Goal: Use online tool/utility: Utilize a website feature to perform a specific function

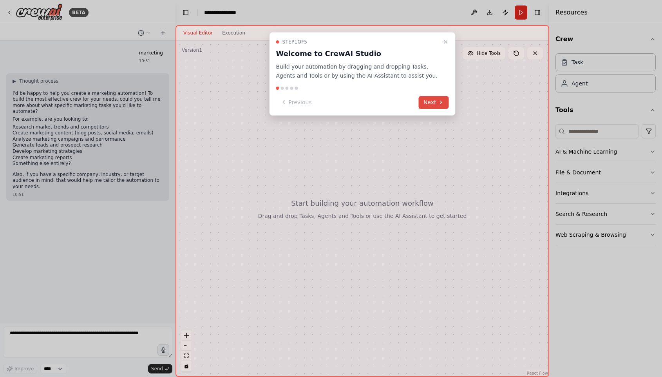
click at [436, 105] on button "Next" at bounding box center [434, 102] width 30 height 13
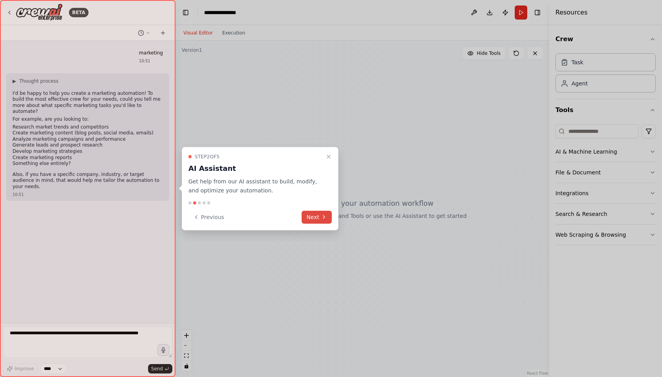
click at [318, 220] on button "Next" at bounding box center [317, 216] width 30 height 13
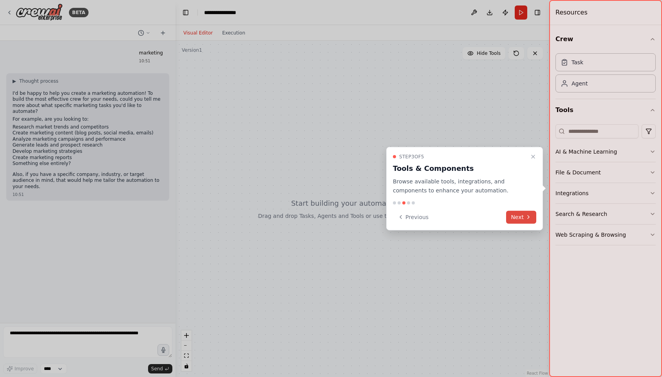
click at [526, 218] on icon at bounding box center [528, 217] width 6 height 6
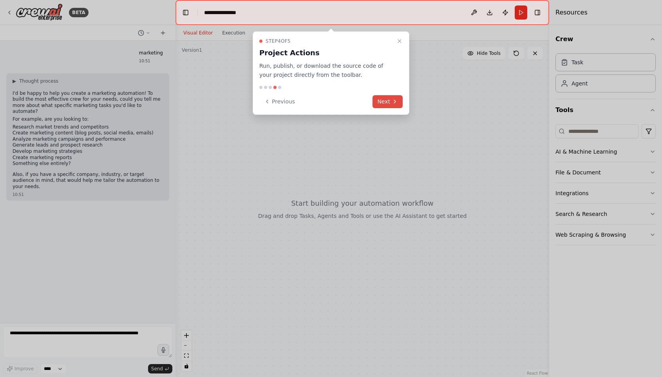
click at [393, 102] on icon at bounding box center [395, 101] width 6 height 6
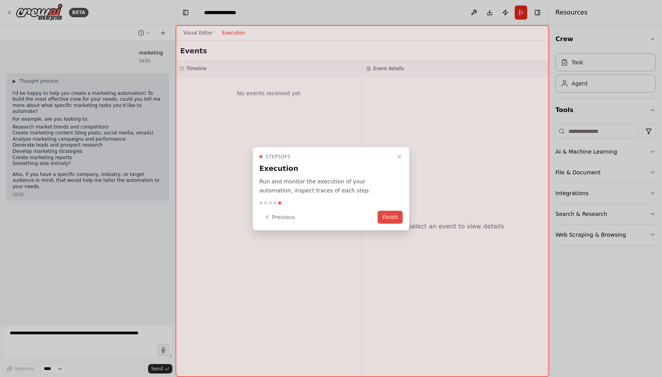
click at [394, 216] on button "Finish" at bounding box center [390, 216] width 25 height 13
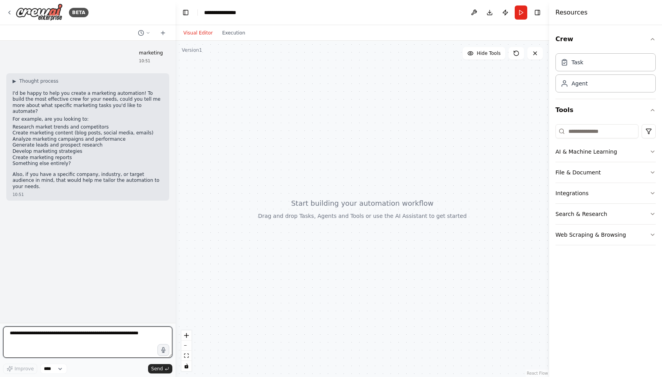
click at [58, 338] on textarea at bounding box center [87, 341] width 169 height 31
type textarea "**********"
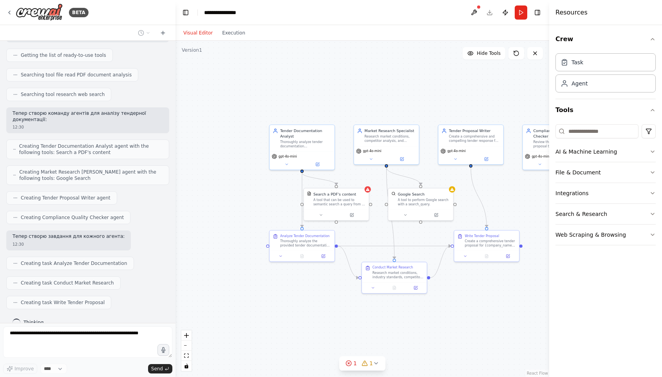
scroll to position [268, 0]
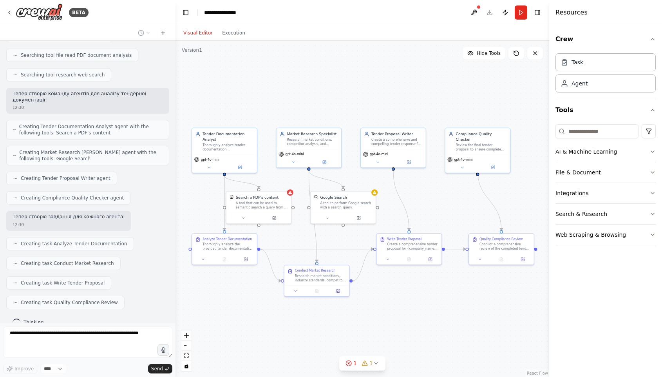
drag, startPoint x: 431, startPoint y: 231, endPoint x: 353, endPoint y: 234, distance: 77.6
click at [353, 234] on div ".deletable-edge-delete-btn { width: 20px; height: 20px; border: 0px solid #ffff…" at bounding box center [363, 209] width 374 height 336
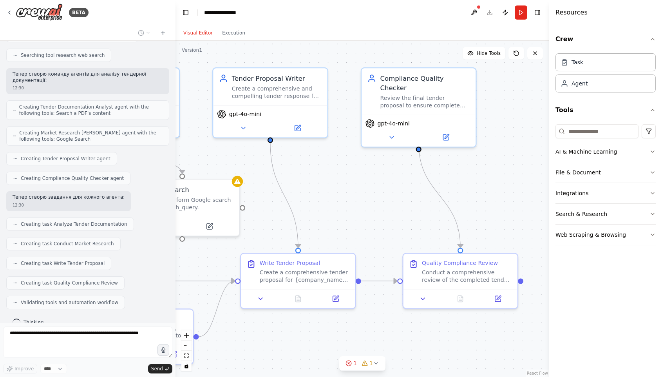
drag, startPoint x: 461, startPoint y: 174, endPoint x: 378, endPoint y: 211, distance: 90.3
click at [378, 211] on div ".deletable-edge-delete-btn { width: 20px; height: 20px; border: 0px solid #ffff…" at bounding box center [363, 209] width 374 height 336
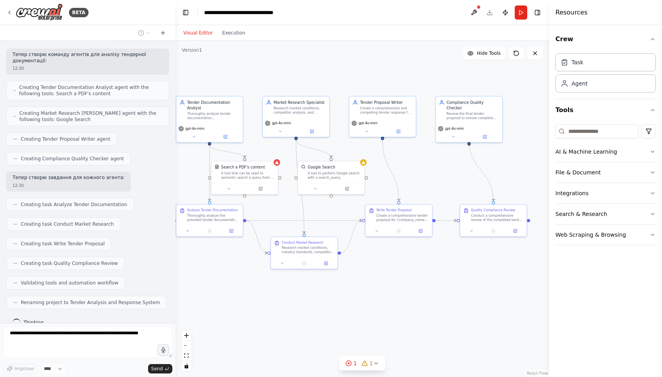
drag, startPoint x: 361, startPoint y: 219, endPoint x: 431, endPoint y: 185, distance: 78.1
click at [431, 185] on div ".deletable-edge-delete-btn { width: 20px; height: 20px; border: 0px solid #ffff…" at bounding box center [363, 209] width 374 height 336
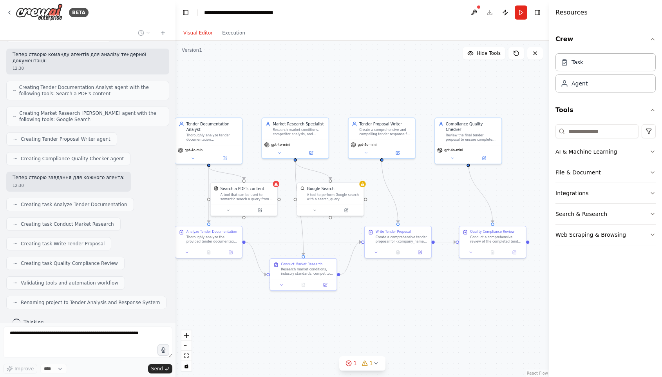
drag, startPoint x: 431, startPoint y: 185, endPoint x: 431, endPoint y: 214, distance: 28.6
click at [431, 214] on div ".deletable-edge-delete-btn { width: 20px; height: 20px; border: 0px solid #ffff…" at bounding box center [363, 209] width 374 height 336
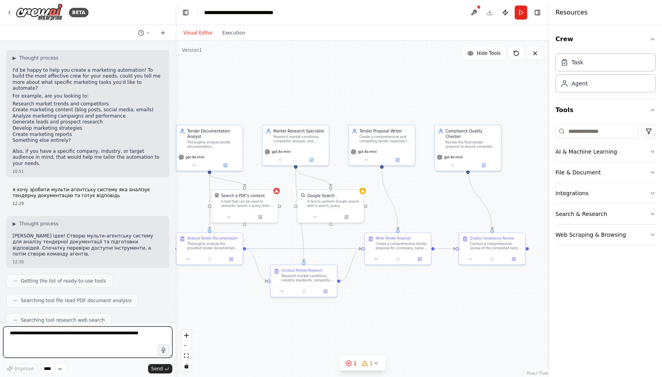
scroll to position [0, 0]
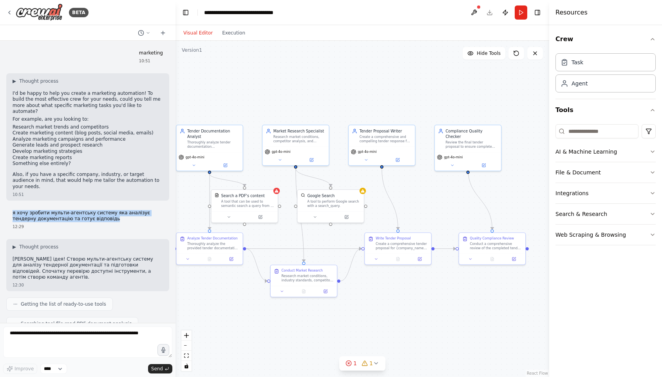
drag, startPoint x: 12, startPoint y: 199, endPoint x: 130, endPoint y: 209, distance: 119.1
click at [131, 208] on div "я хочу зробити мульти-агентську систему яка аналізує тендерну документацію та г…" at bounding box center [87, 220] width 163 height 26
click at [59, 210] on p "я хочу зробити мульти-агентську систему яка аналізує тендерну документацію та г…" at bounding box center [88, 216] width 150 height 12
click at [80, 210] on p "я хочу зробити мульти-агентську систему яка аналізує тендерну документацію та г…" at bounding box center [88, 216] width 150 height 12
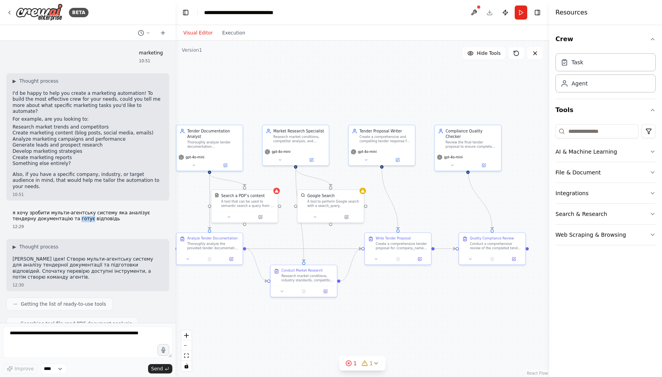
click at [80, 210] on p "я хочу зробити мульти-агентську систему яка аналізує тендерну документацію та г…" at bounding box center [88, 216] width 150 height 12
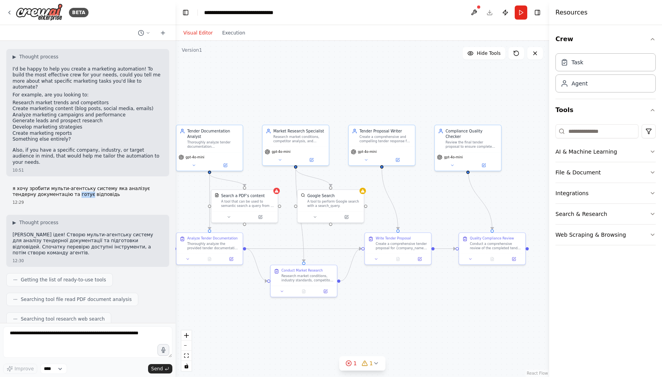
scroll to position [33, 0]
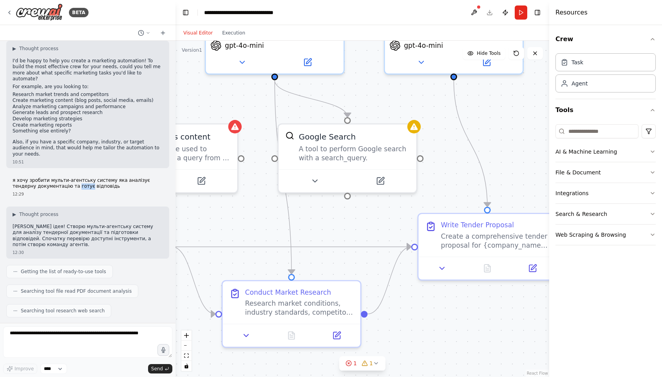
drag, startPoint x: 362, startPoint y: 185, endPoint x: 429, endPoint y: 105, distance: 103.8
click at [429, 105] on div ".deletable-edge-delete-btn { width: 20px; height: 20px; border: 0px solid #ffff…" at bounding box center [363, 209] width 374 height 336
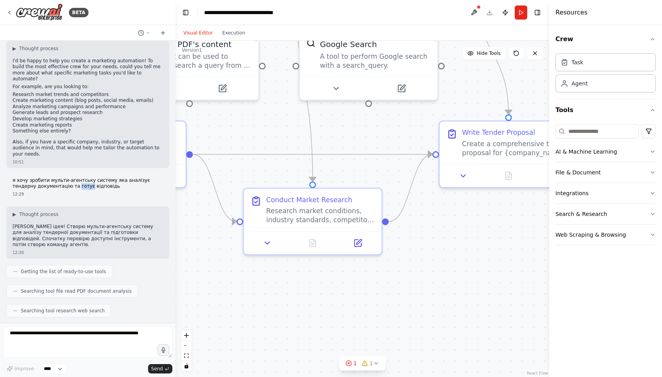
drag, startPoint x: 357, startPoint y: 230, endPoint x: 378, endPoint y: 138, distance: 95.4
click at [378, 138] on div ".deletable-edge-delete-btn { width: 20px; height: 20px; border: 0px solid #ffff…" at bounding box center [363, 209] width 374 height 336
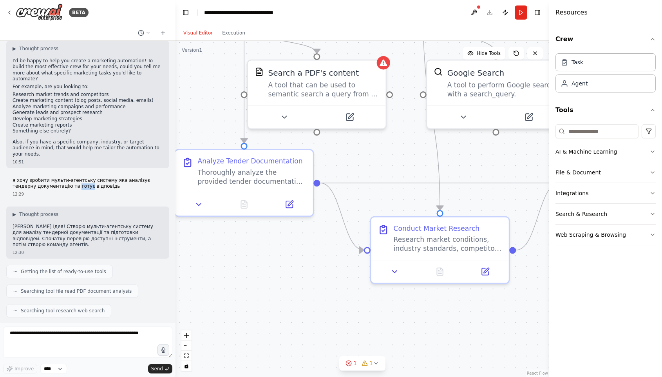
drag, startPoint x: 333, startPoint y: 148, endPoint x: 487, endPoint y: 190, distance: 160.0
click at [487, 190] on div ".deletable-edge-delete-btn { width: 20px; height: 20px; border: 0px solid #ffff…" at bounding box center [363, 209] width 374 height 336
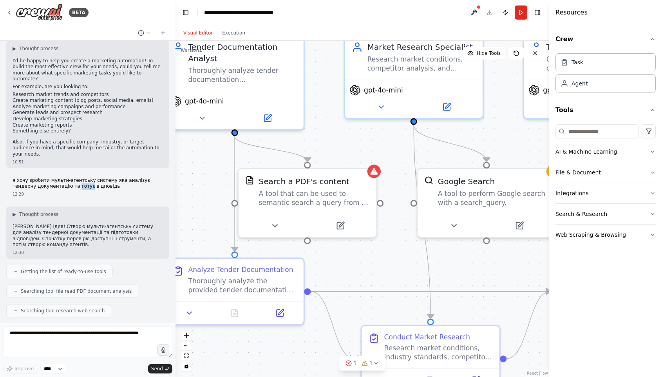
drag, startPoint x: 360, startPoint y: 171, endPoint x: 322, endPoint y: 266, distance: 103.0
click at [322, 266] on div ".deletable-edge-delete-btn { width: 20px; height: 20px; border: 0px solid #ffff…" at bounding box center [363, 209] width 374 height 336
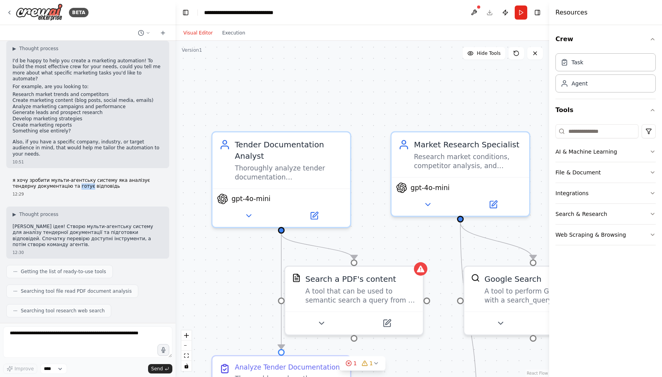
drag, startPoint x: 318, startPoint y: 164, endPoint x: 367, endPoint y: 266, distance: 112.5
click at [367, 266] on div ".deletable-edge-delete-btn { width: 20px; height: 20px; border: 0px solid #ffff…" at bounding box center [363, 209] width 374 height 336
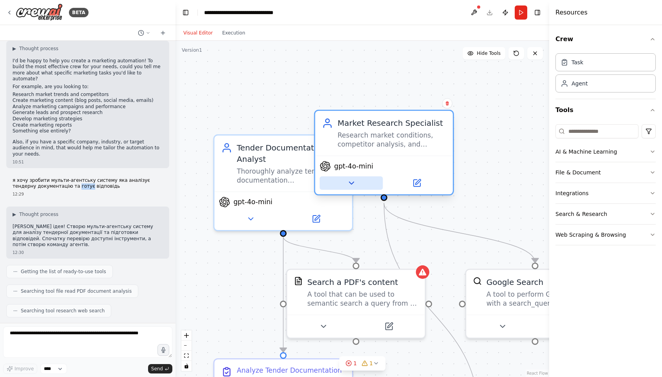
drag, startPoint x: 421, startPoint y: 203, endPoint x: 341, endPoint y: 180, distance: 83.1
click at [341, 180] on button at bounding box center [351, 182] width 63 height 13
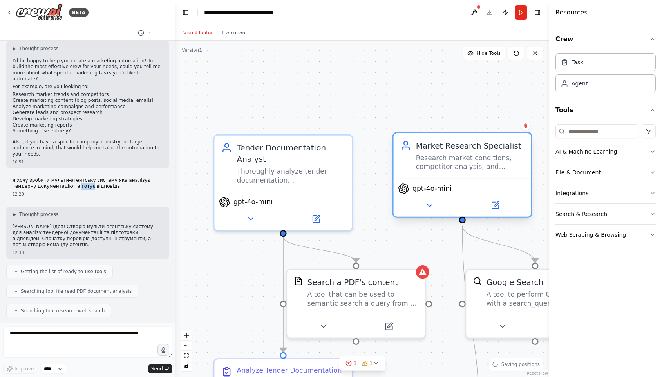
drag, startPoint x: 393, startPoint y: 117, endPoint x: 465, endPoint y: 136, distance: 75.0
click at [465, 136] on div "Market Research [PERSON_NAME] Research market conditions, competitor analysis, …" at bounding box center [463, 155] width 138 height 45
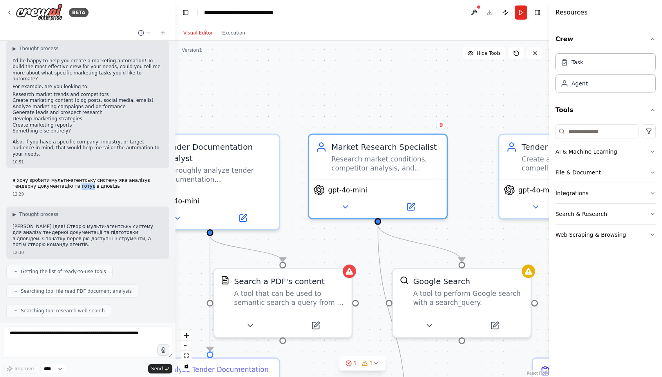
drag, startPoint x: 443, startPoint y: 71, endPoint x: 370, endPoint y: 69, distance: 73.7
click at [370, 69] on div ".deletable-edge-delete-btn { width: 20px; height: 20px; border: 0px solid #ffff…" at bounding box center [363, 209] width 374 height 336
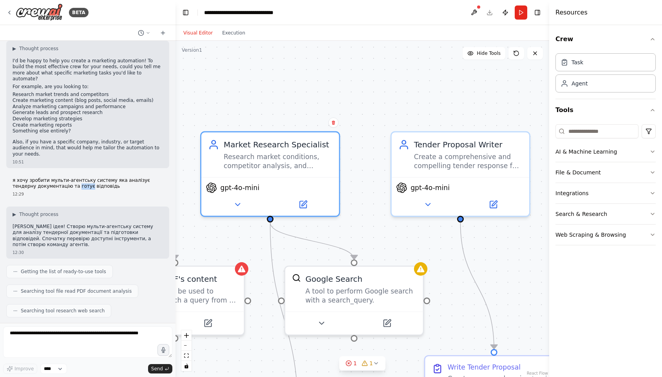
drag, startPoint x: 461, startPoint y: 180, endPoint x: 349, endPoint y: 177, distance: 111.7
click at [349, 177] on div ".deletable-edge-delete-btn { width: 20px; height: 20px; border: 0px solid #ffff…" at bounding box center [363, 209] width 374 height 336
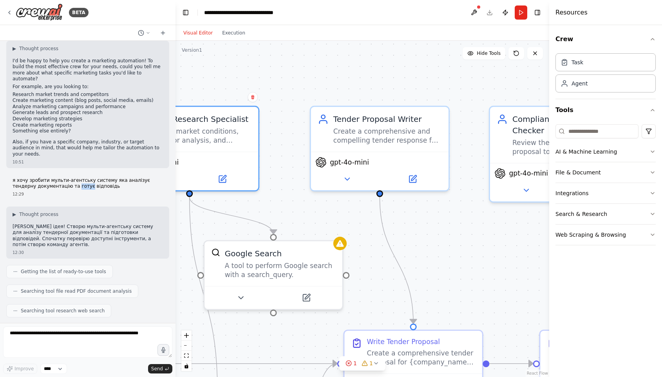
drag, startPoint x: 505, startPoint y: 301, endPoint x: 426, endPoint y: 275, distance: 82.6
click at [426, 275] on div ".deletable-edge-delete-btn { width: 20px; height: 20px; border: 0px solid #ffff…" at bounding box center [363, 209] width 374 height 336
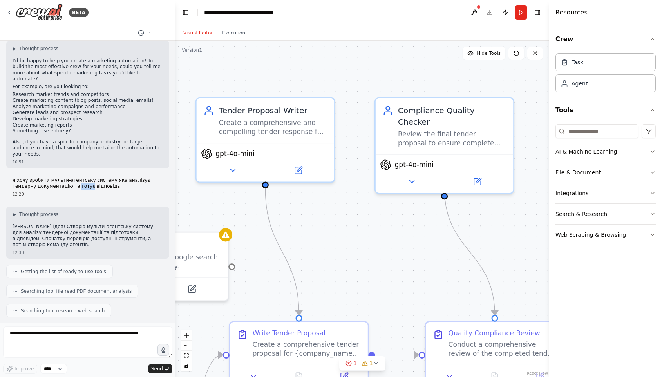
drag, startPoint x: 490, startPoint y: 297, endPoint x: 377, endPoint y: 291, distance: 113.0
click at [377, 291] on div ".deletable-edge-delete-btn { width: 20px; height: 20px; border: 0px solid #ffff…" at bounding box center [363, 209] width 374 height 336
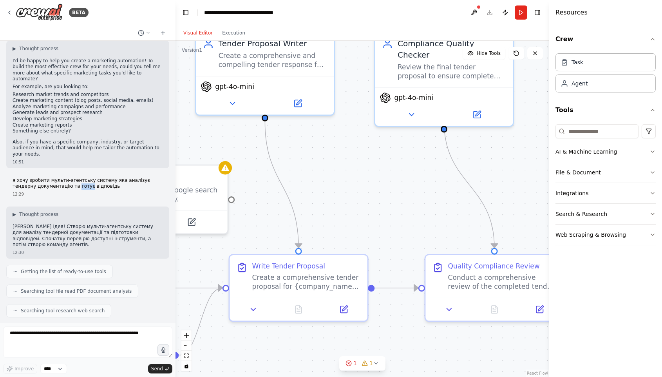
drag, startPoint x: 392, startPoint y: 319, endPoint x: 391, endPoint y: 252, distance: 67.0
click at [391, 252] on div ".deletable-edge-delete-btn { width: 20px; height: 20px; border: 0px solid #ffff…" at bounding box center [363, 209] width 374 height 336
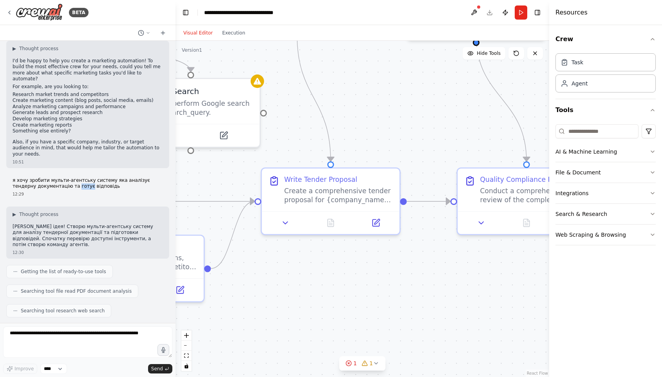
drag, startPoint x: 414, startPoint y: 344, endPoint x: 465, endPoint y: 270, distance: 89.1
click at [465, 270] on div ".deletable-edge-delete-btn { width: 20px; height: 20px; border: 0px solid #ffff…" at bounding box center [363, 209] width 374 height 336
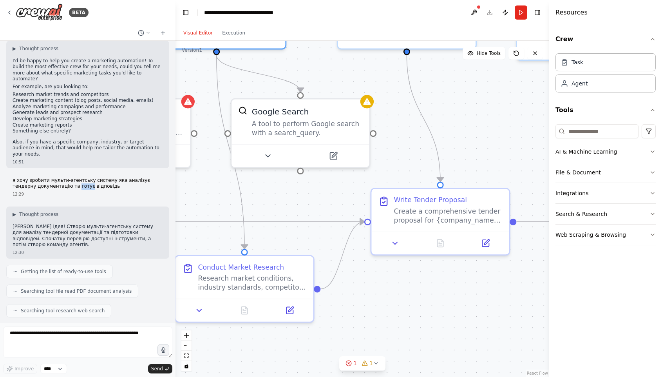
drag, startPoint x: 350, startPoint y: 273, endPoint x: 441, endPoint y: 281, distance: 90.9
click at [442, 281] on div ".deletable-edge-delete-btn { width: 20px; height: 20px; border: 0px solid #ffff…" at bounding box center [363, 209] width 374 height 336
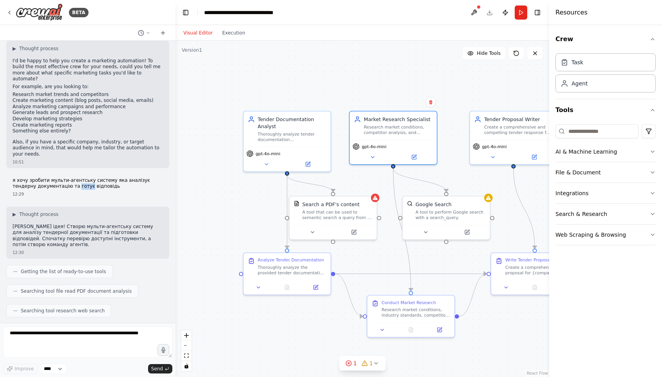
drag, startPoint x: 336, startPoint y: 187, endPoint x: 453, endPoint y: 253, distance: 134.4
click at [453, 253] on div ".deletable-edge-delete-btn { width: 20px; height: 20px; border: 0px solid #ffff…" at bounding box center [363, 209] width 374 height 336
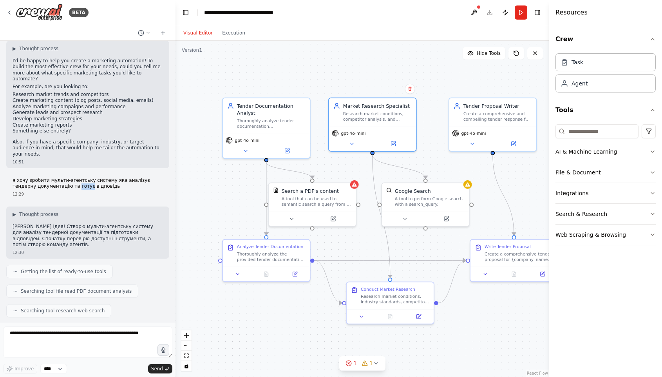
drag, startPoint x: 388, startPoint y: 281, endPoint x: 367, endPoint y: 267, distance: 25.2
click at [367, 267] on div ".deletable-edge-delete-btn { width: 20px; height: 20px; border: 0px solid #ffff…" at bounding box center [363, 209] width 374 height 336
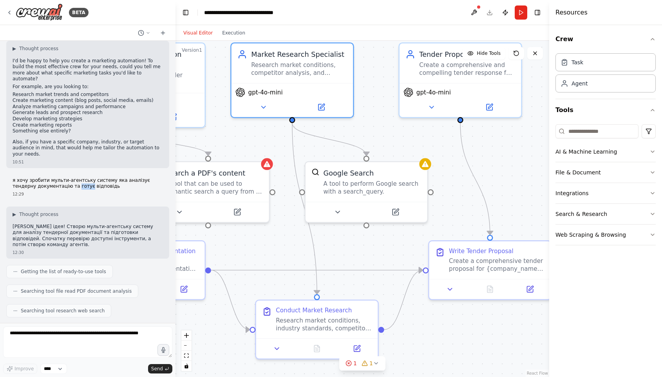
drag, startPoint x: 357, startPoint y: 228, endPoint x: 265, endPoint y: 235, distance: 92.4
click at [265, 235] on div ".deletable-edge-delete-btn { width: 20px; height: 20px; border: 0px solid #ffff…" at bounding box center [363, 209] width 374 height 336
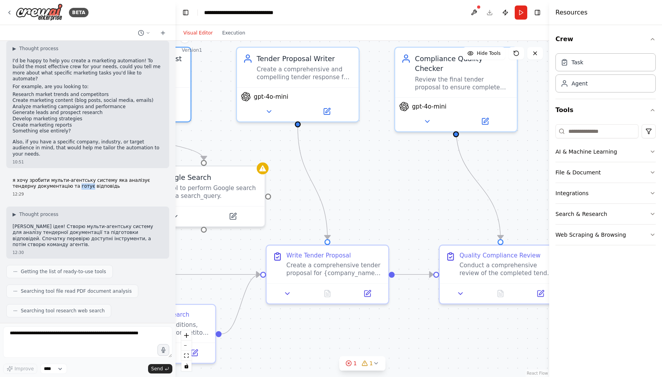
drag, startPoint x: 446, startPoint y: 336, endPoint x: 283, endPoint y: 340, distance: 162.6
click at [283, 340] on div ".deletable-edge-delete-btn { width: 20px; height: 20px; border: 0px solid #ffff…" at bounding box center [363, 209] width 374 height 336
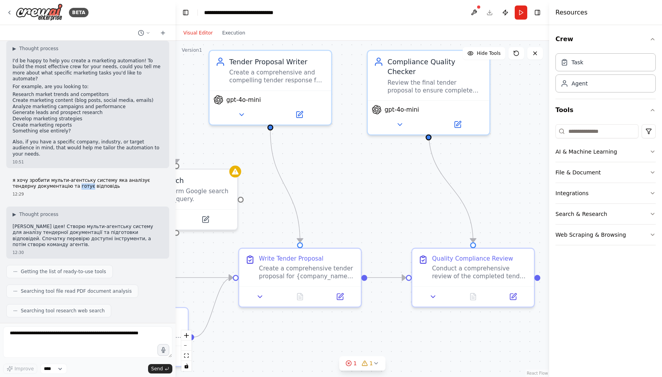
drag, startPoint x: 411, startPoint y: 167, endPoint x: 365, endPoint y: 194, distance: 53.9
click at [365, 194] on div ".deletable-edge-delete-btn { width: 20px; height: 20px; border: 0px solid #ffff…" at bounding box center [363, 209] width 374 height 336
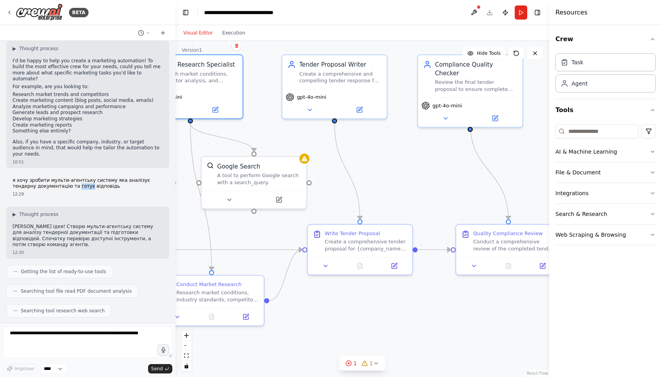
drag, startPoint x: 298, startPoint y: 247, endPoint x: 397, endPoint y: 189, distance: 114.8
click at [397, 189] on div ".deletable-edge-delete-btn { width: 20px; height: 20px; border: 0px solid #ffff…" at bounding box center [363, 209] width 374 height 336
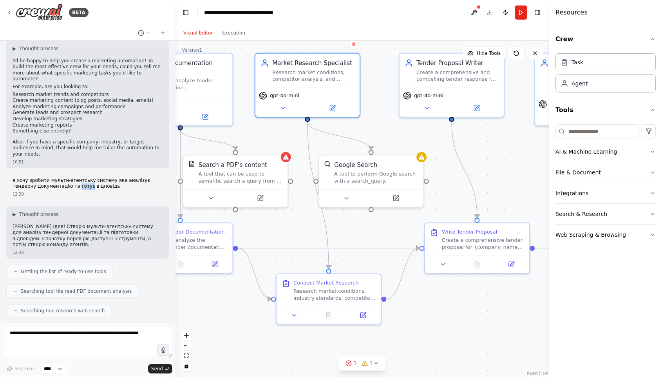
drag, startPoint x: 344, startPoint y: 191, endPoint x: 442, endPoint y: 203, distance: 98.6
click at [442, 203] on div ".deletable-edge-delete-btn { width: 20px; height: 20px; border: 0px solid #ffff…" at bounding box center [363, 209] width 374 height 336
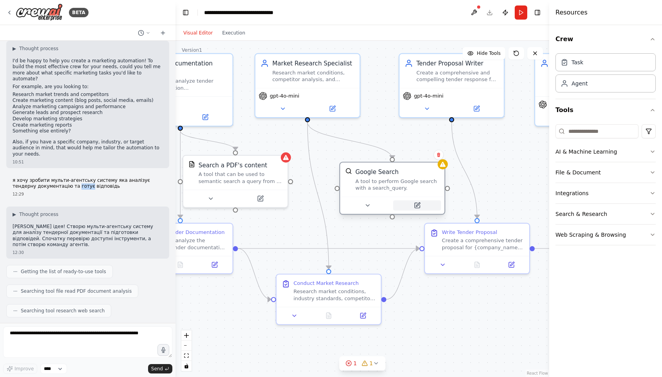
drag, startPoint x: 405, startPoint y: 201, endPoint x: 418, endPoint y: 207, distance: 14.4
click at [418, 207] on button at bounding box center [417, 205] width 48 height 10
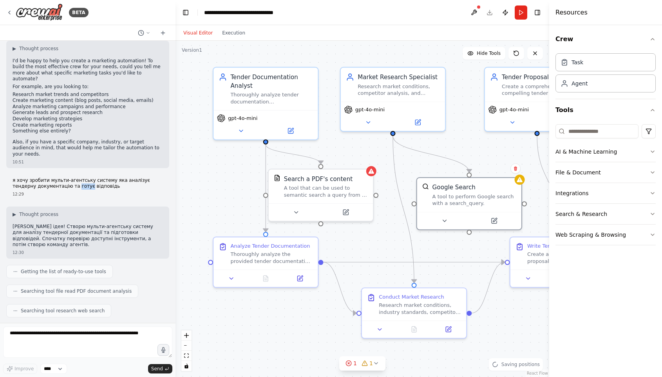
drag, startPoint x: 371, startPoint y: 237, endPoint x: 454, endPoint y: 251, distance: 84.2
click at [456, 251] on div ".deletable-edge-delete-btn { width: 20px; height: 20px; border: 0px solid #ffff…" at bounding box center [363, 209] width 374 height 336
